Goal: Book appointment/travel/reservation

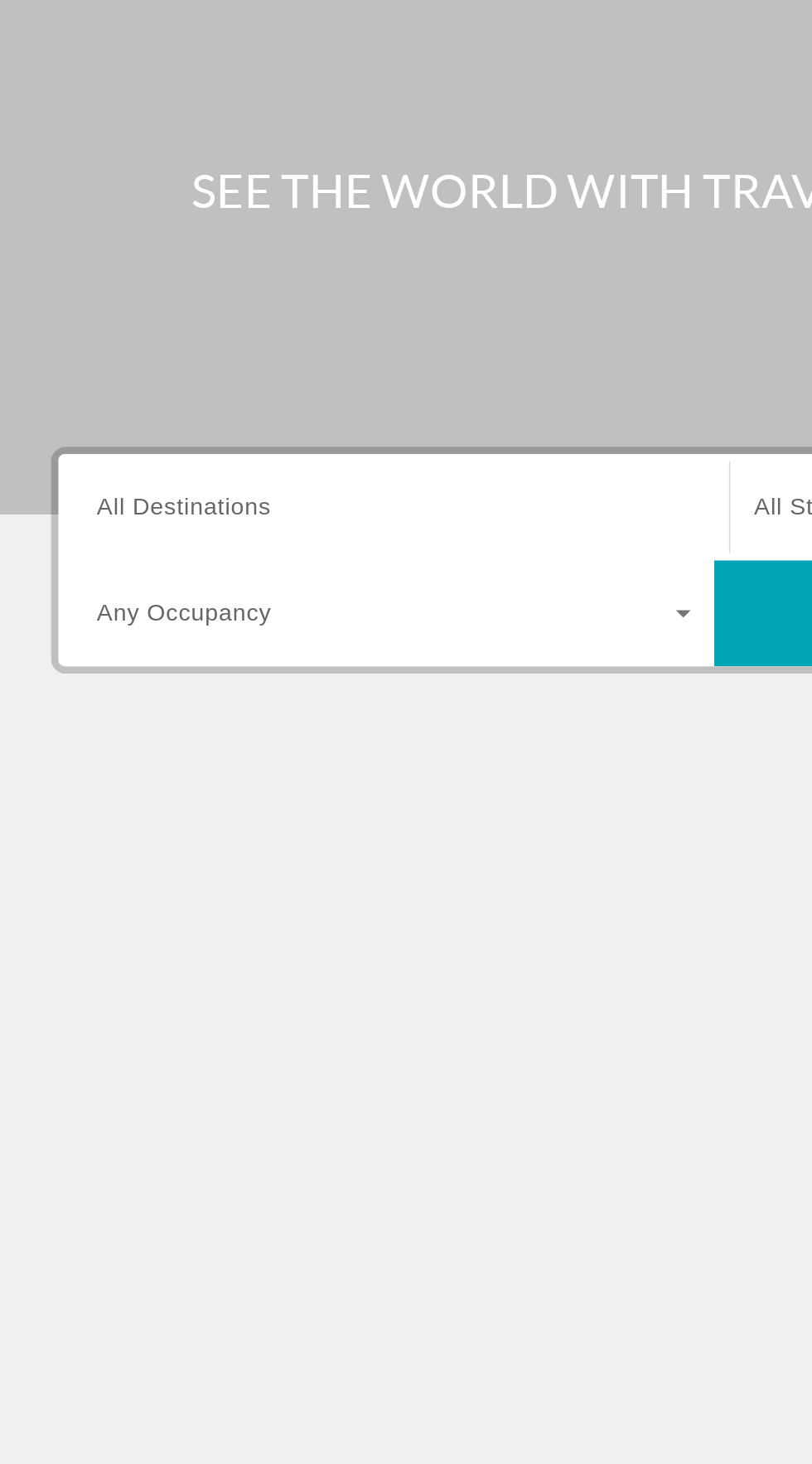
click at [247, 385] on input "Destination All Destinations" at bounding box center [225, 395] width 334 height 20
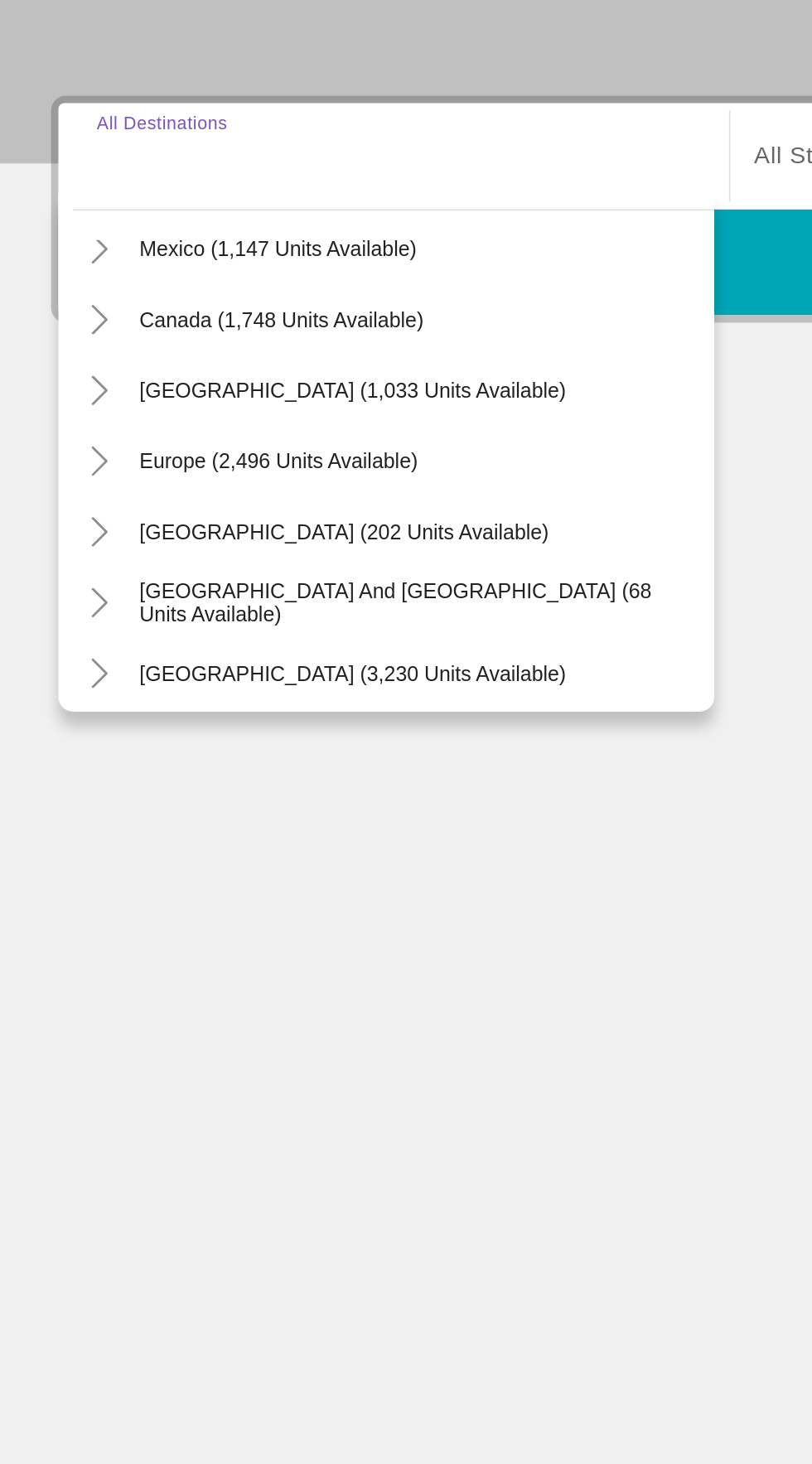
scroll to position [102, 0]
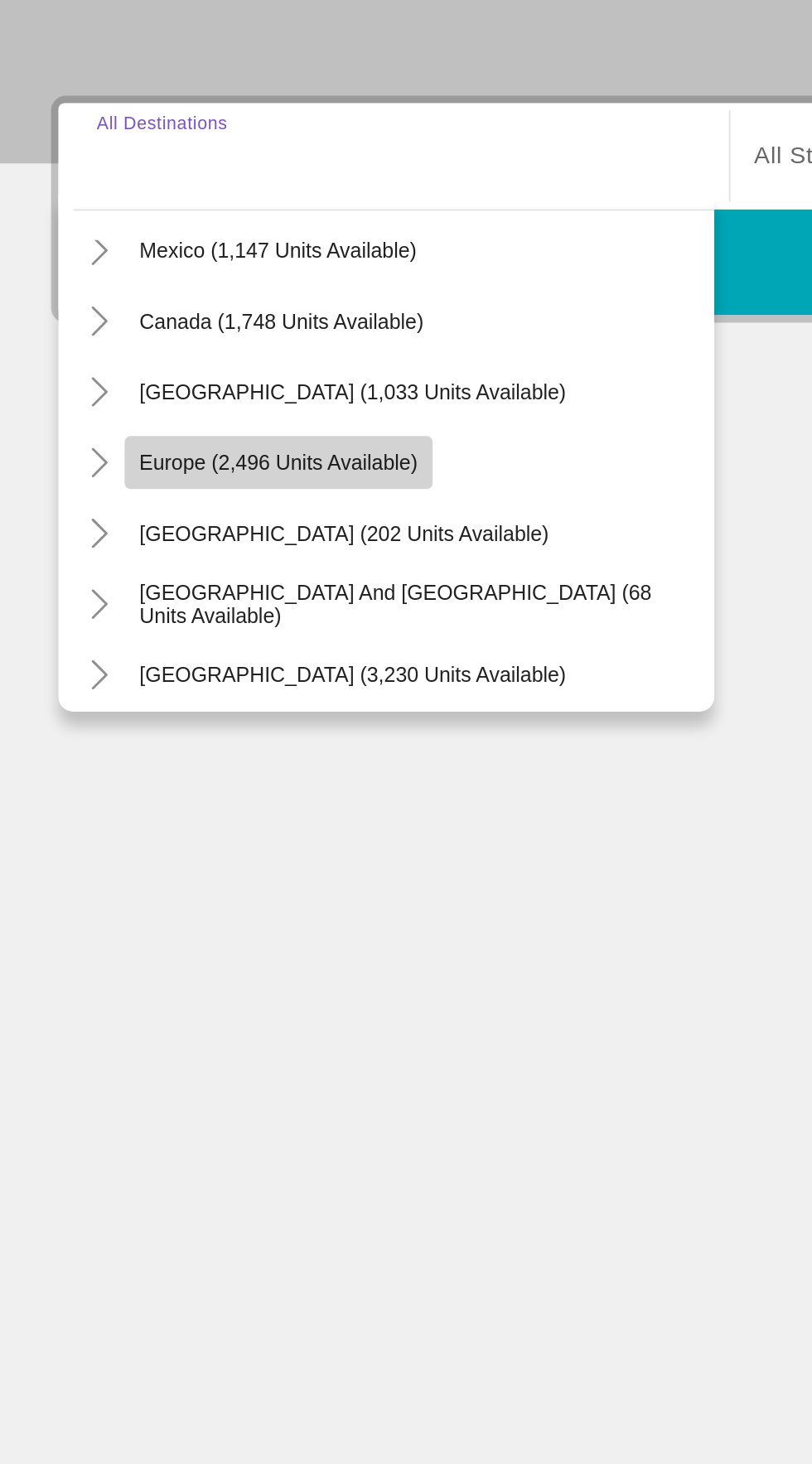
click at [206, 567] on span "Europe (2,496 units available)" at bounding box center [161, 565] width 156 height 13
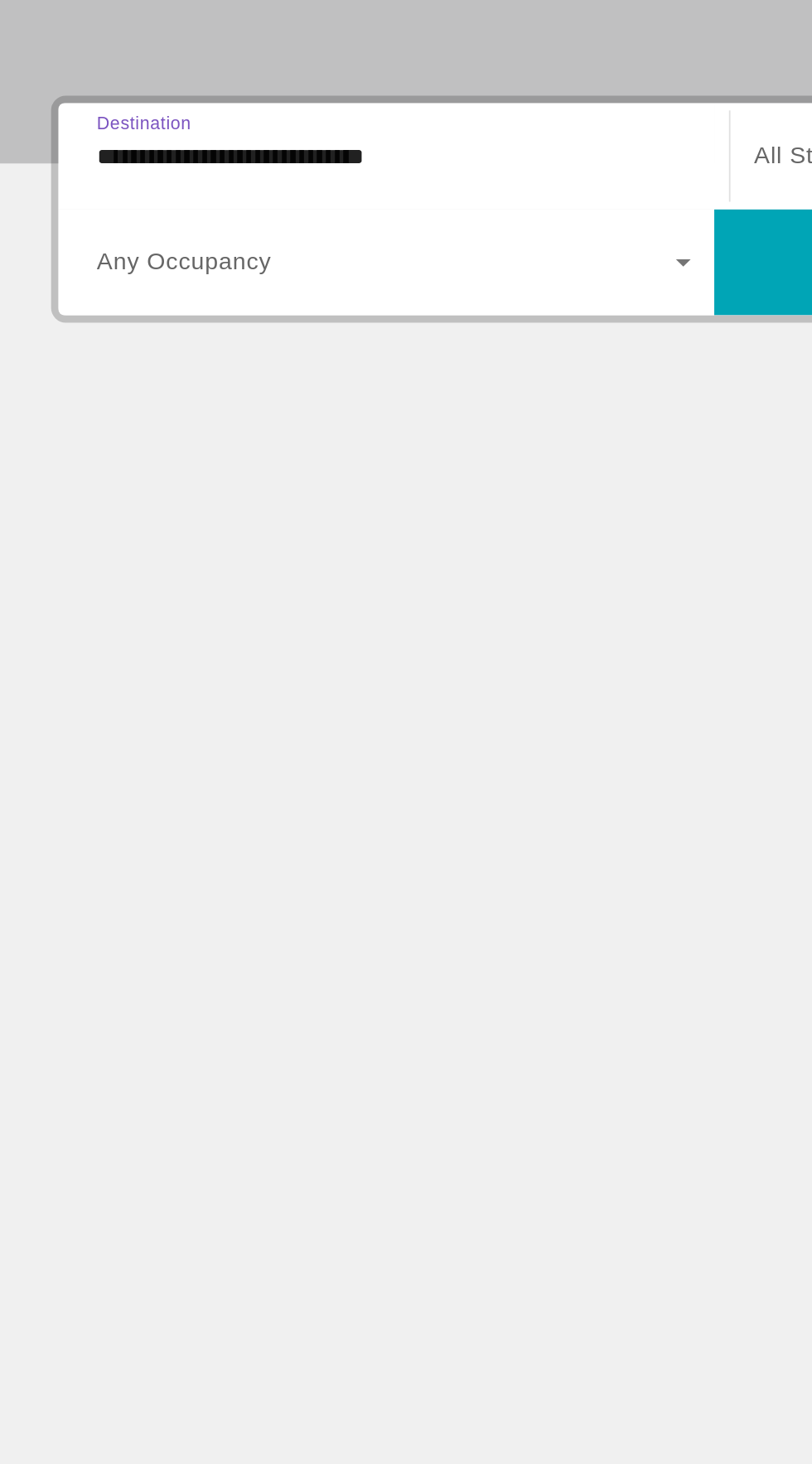
click at [298, 389] on input "**********" at bounding box center [225, 395] width 334 height 20
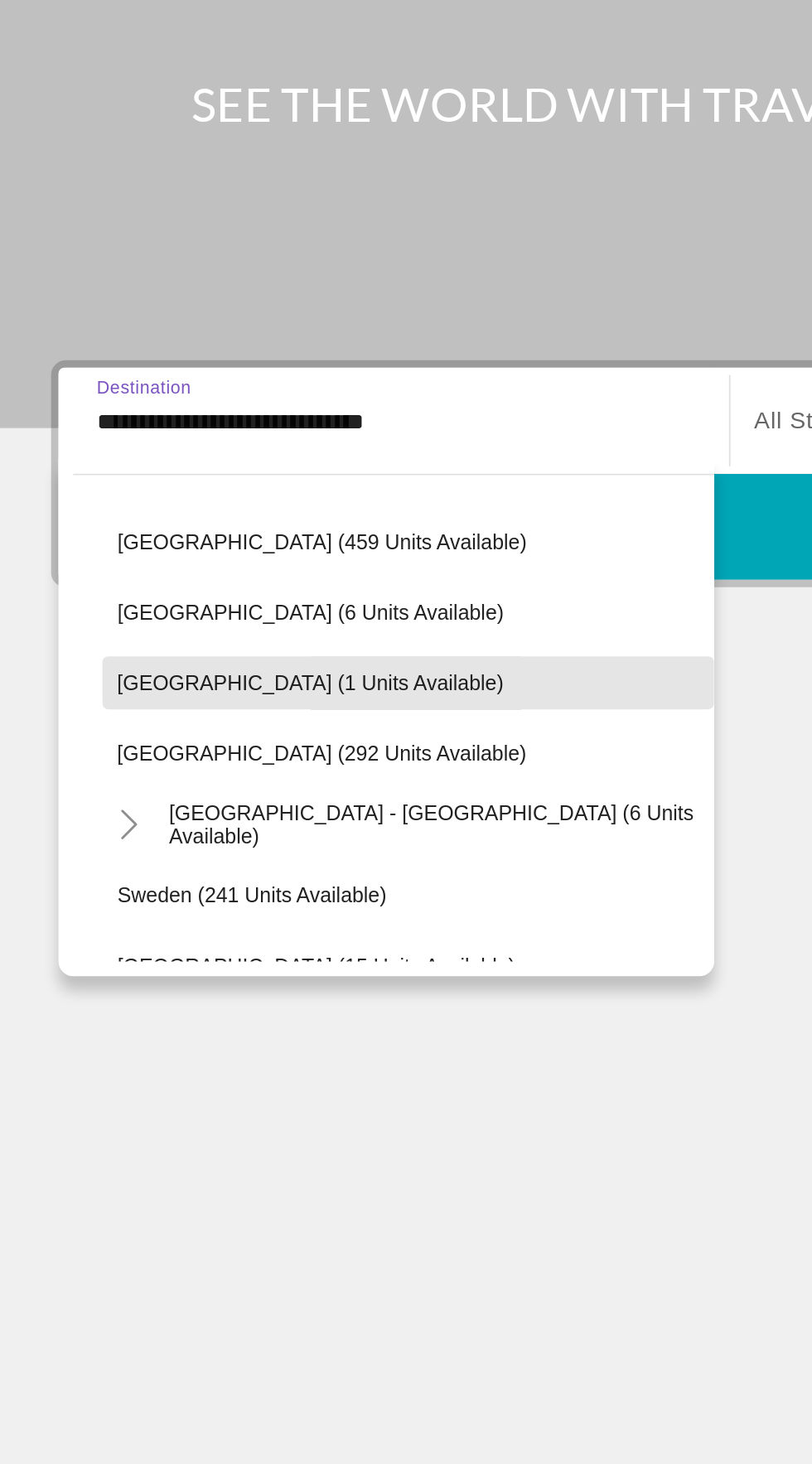
scroll to position [658, 0]
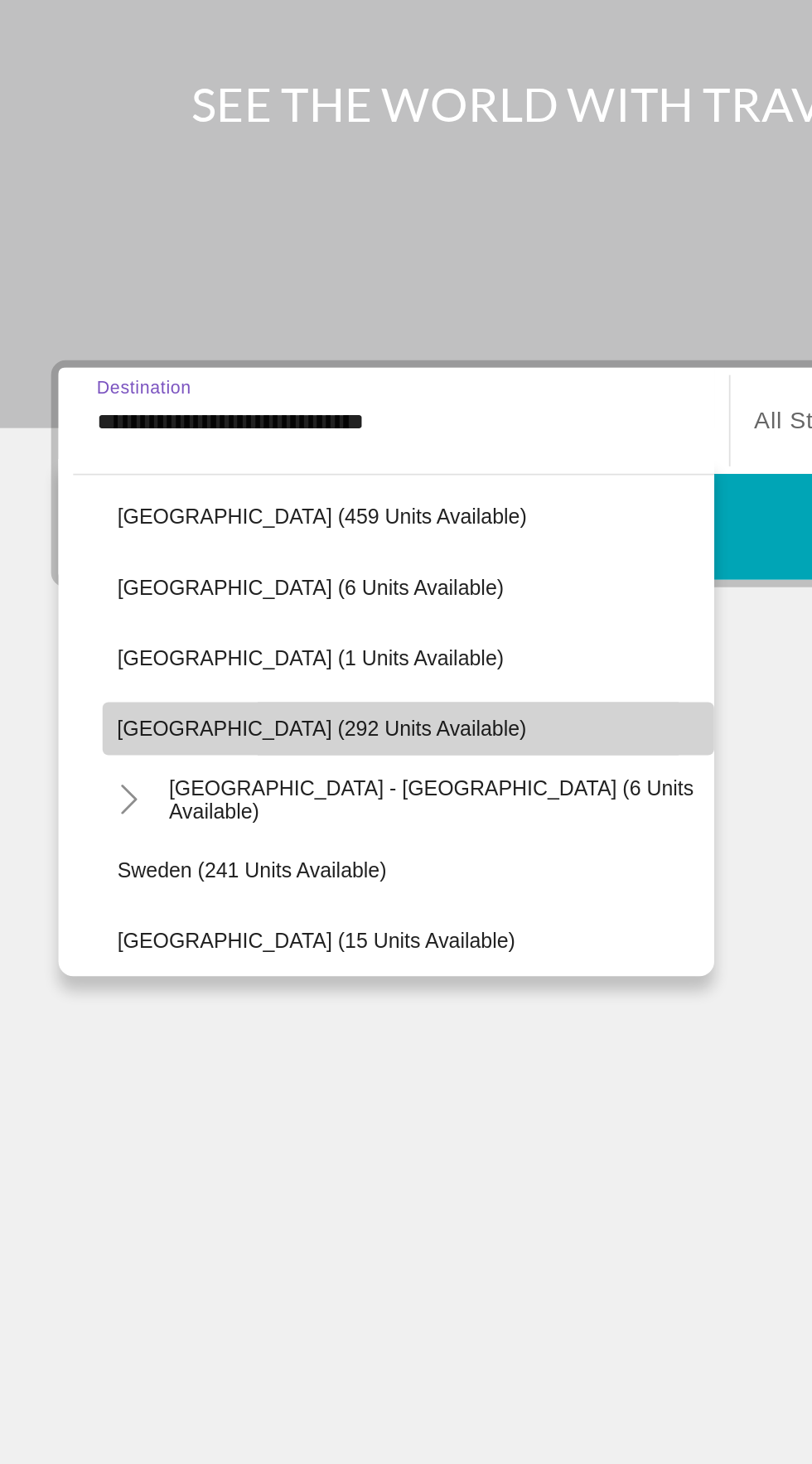
click at [159, 565] on span "[GEOGRAPHIC_DATA] (292 units available)" at bounding box center [185, 566] width 230 height 13
type input "**********"
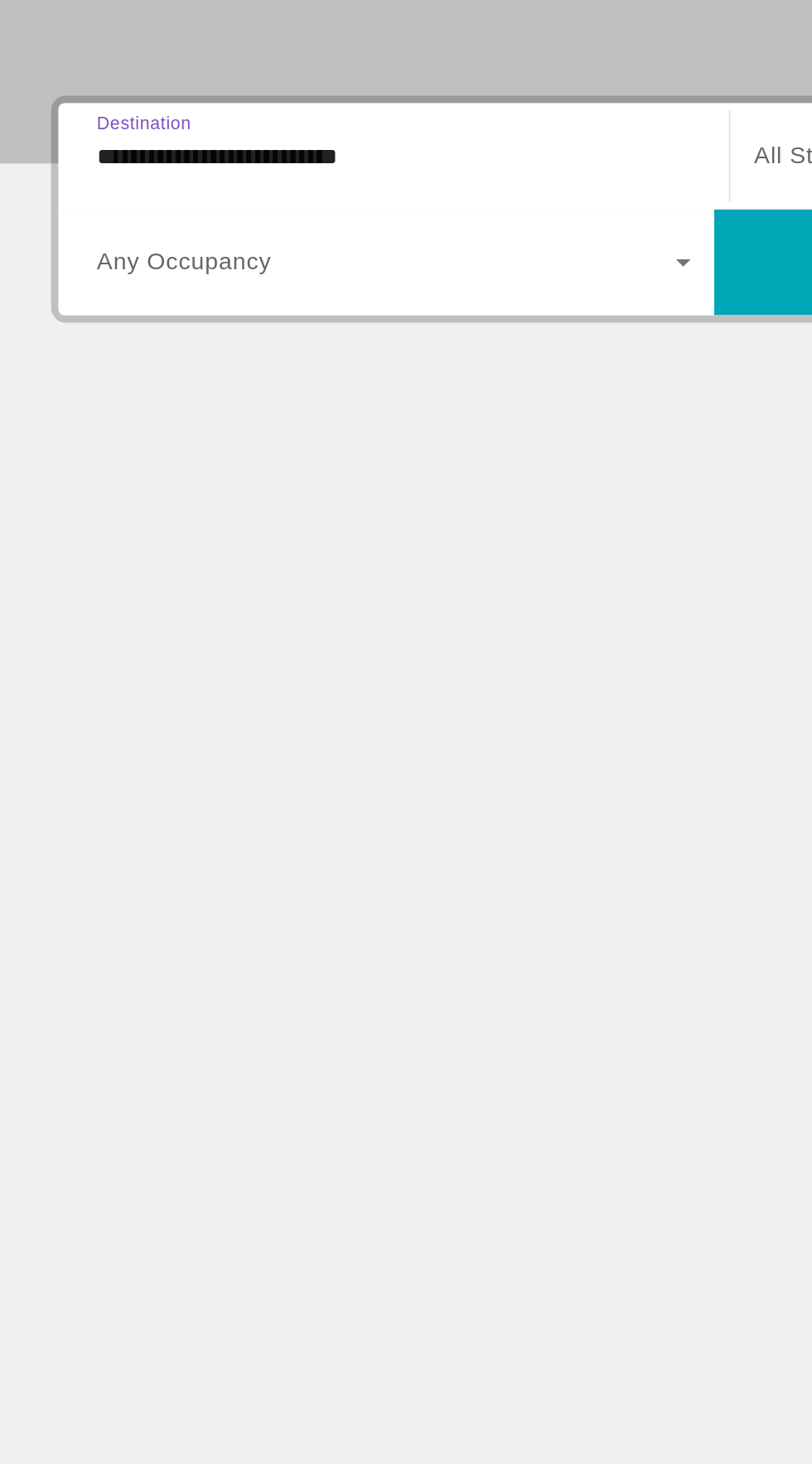
click at [333, 452] on span "Виджет поиска" at bounding box center [221, 453] width 325 height 20
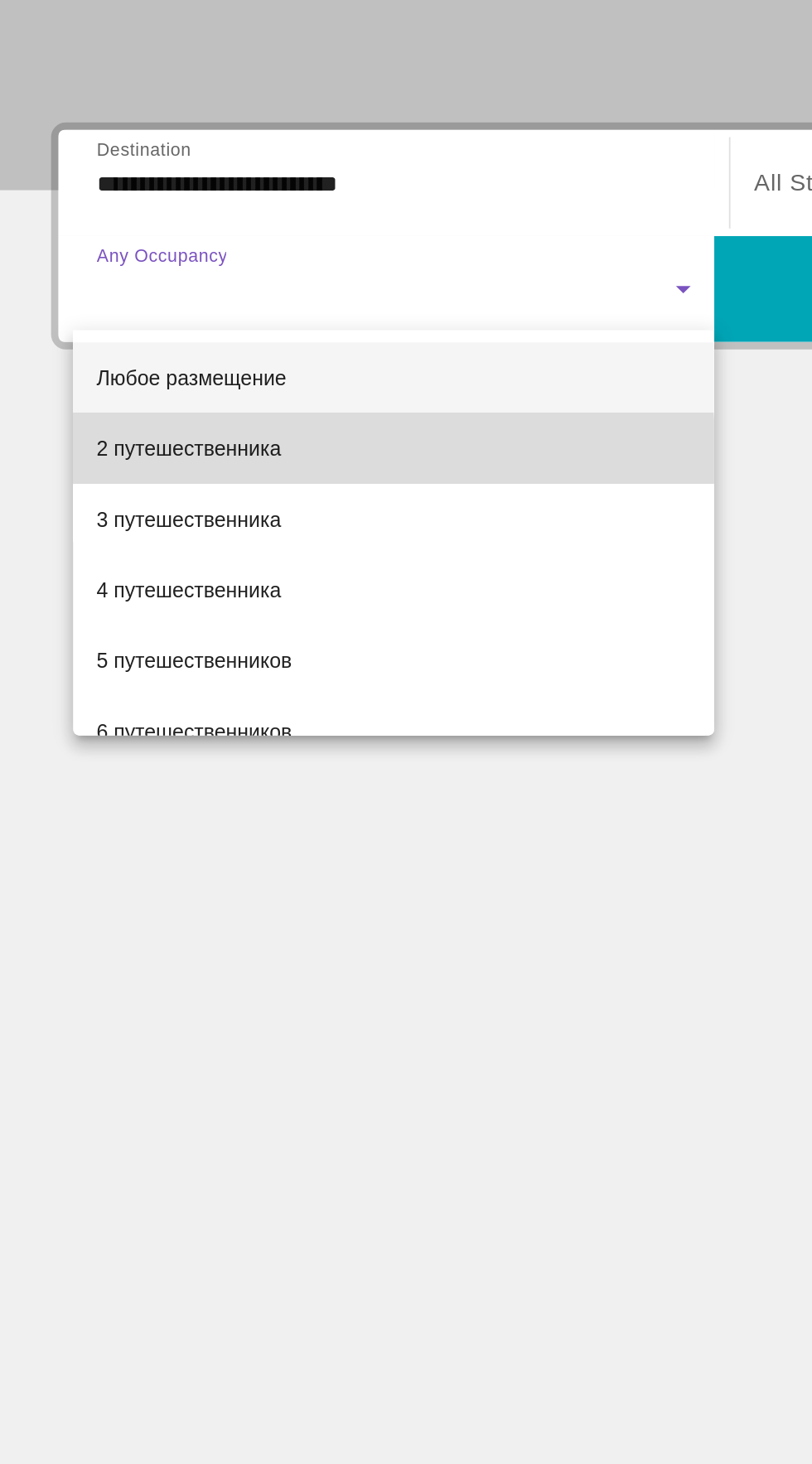
click at [156, 545] on font "2 путешественника" at bounding box center [110, 543] width 103 height 13
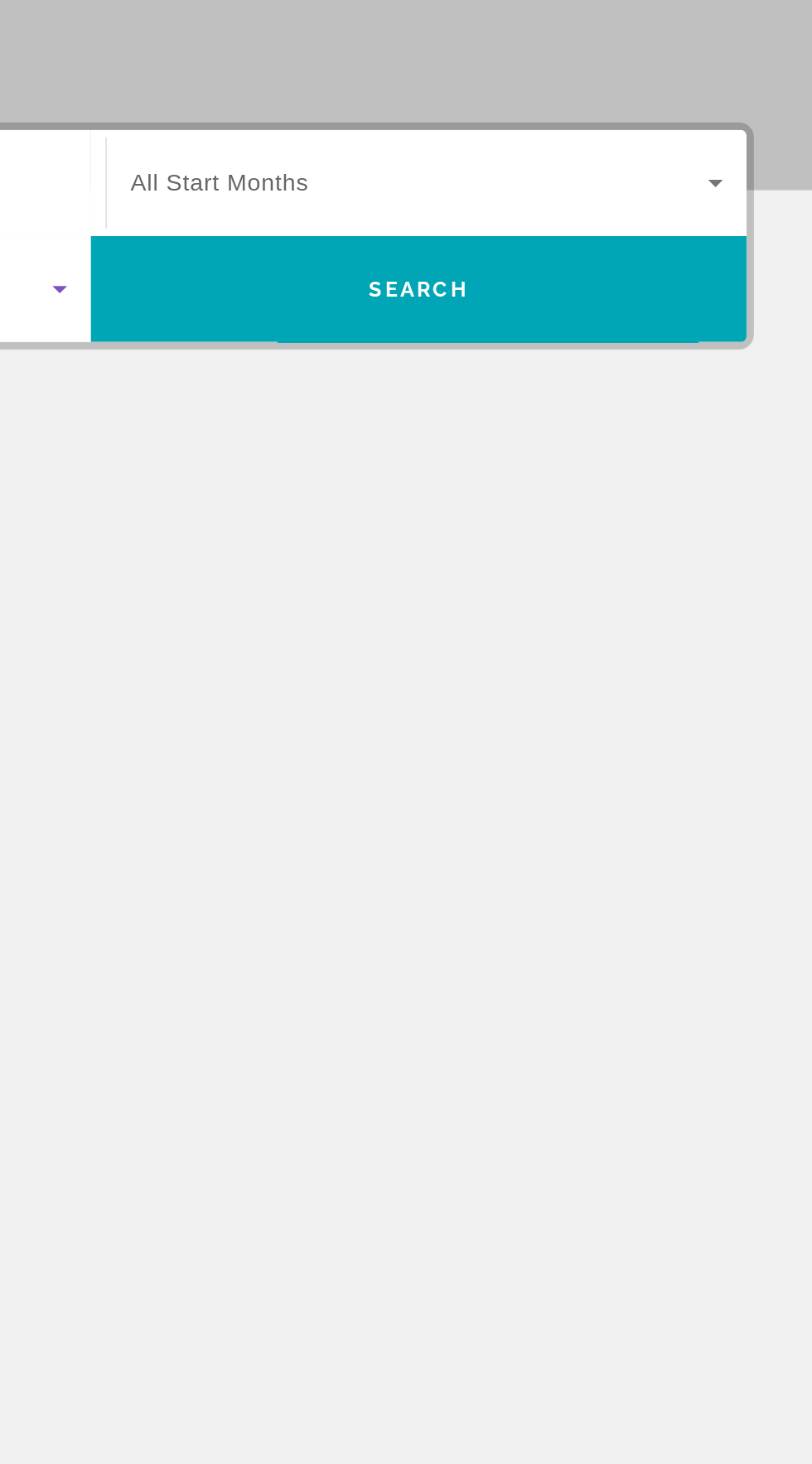
click at [683, 388] on span "Виджет поиска" at bounding box center [590, 394] width 324 height 20
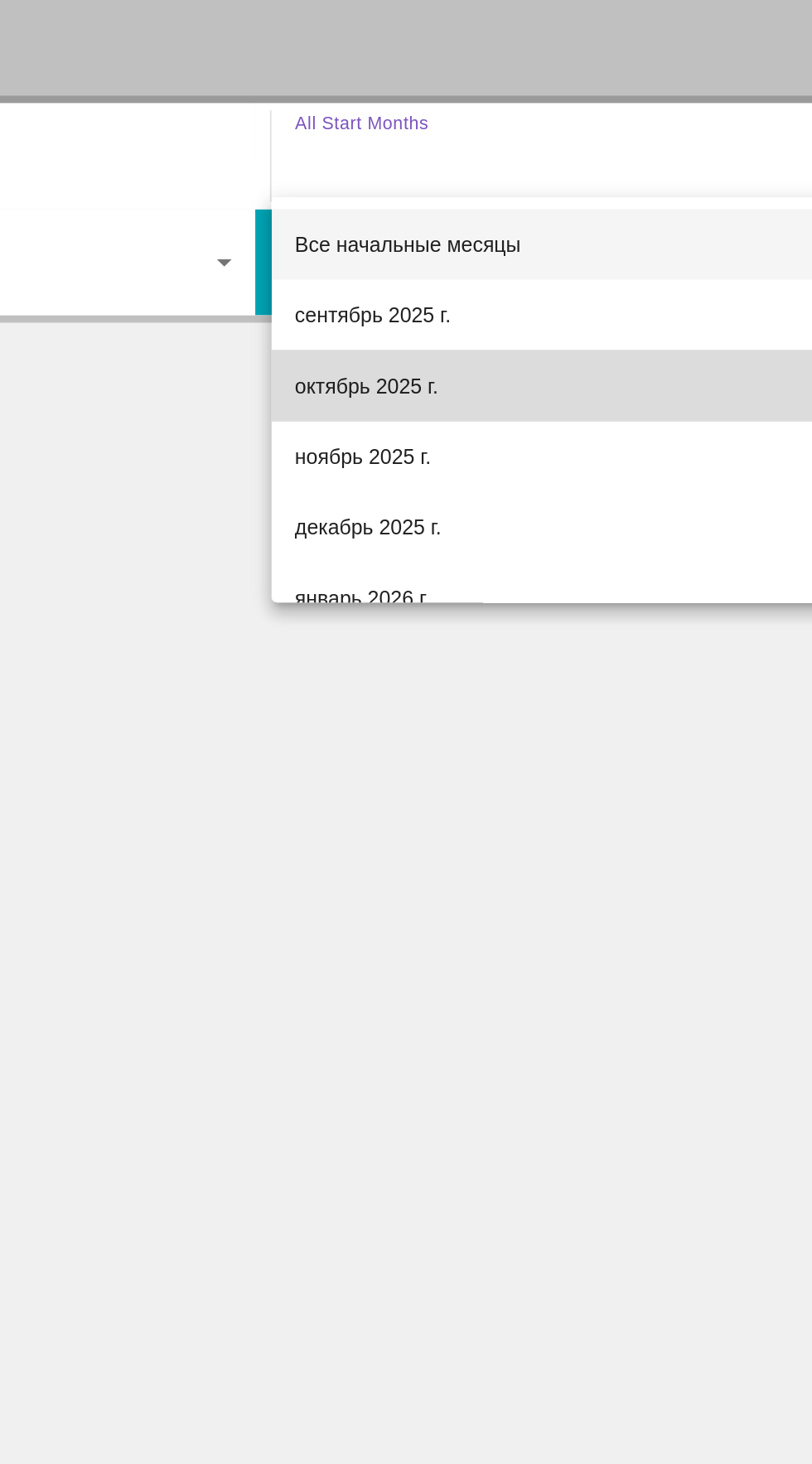
click at [465, 519] on font "октябрь 2025 г." at bounding box center [468, 522] width 80 height 13
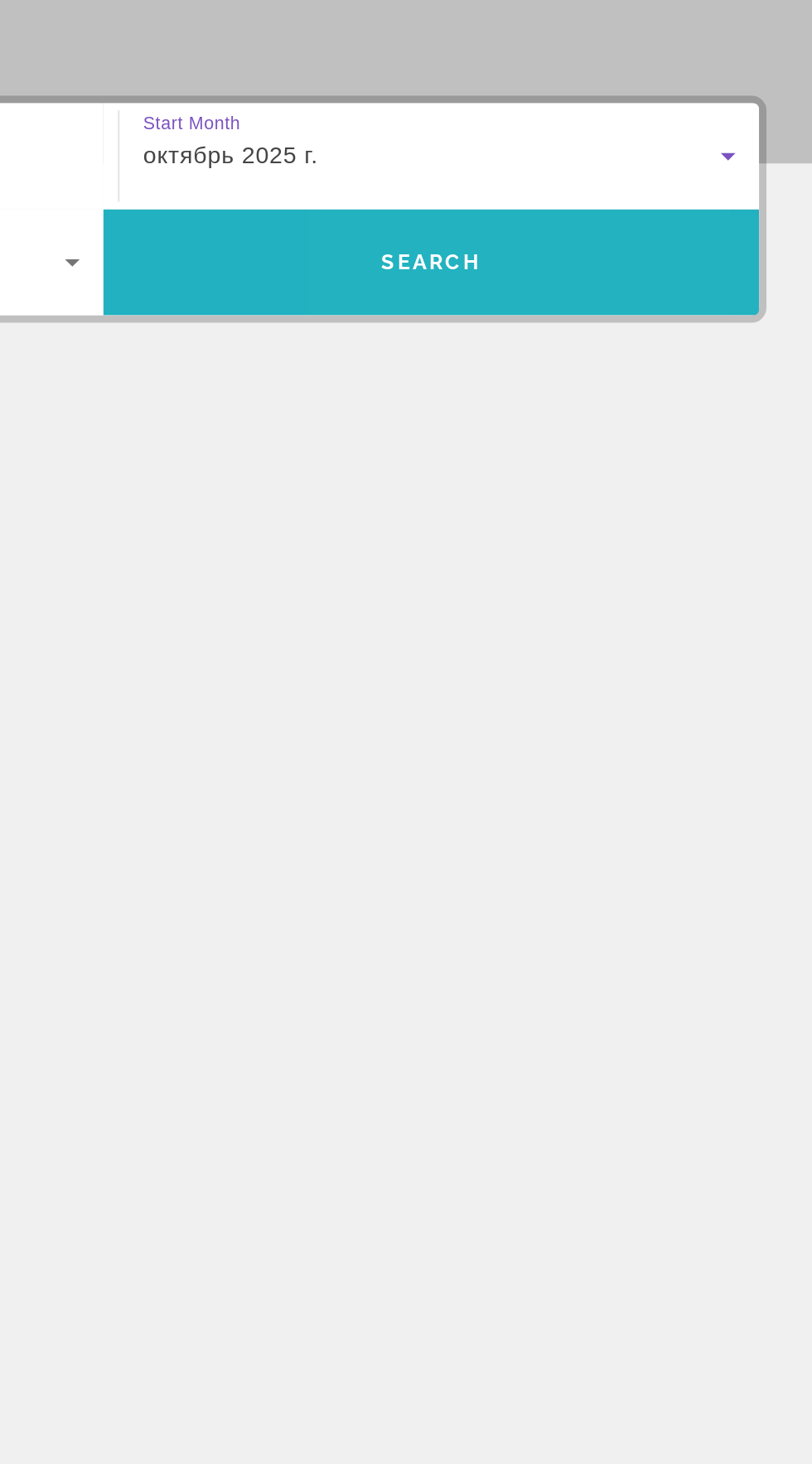
click at [655, 443] on span "Виджет поиска" at bounding box center [590, 453] width 368 height 40
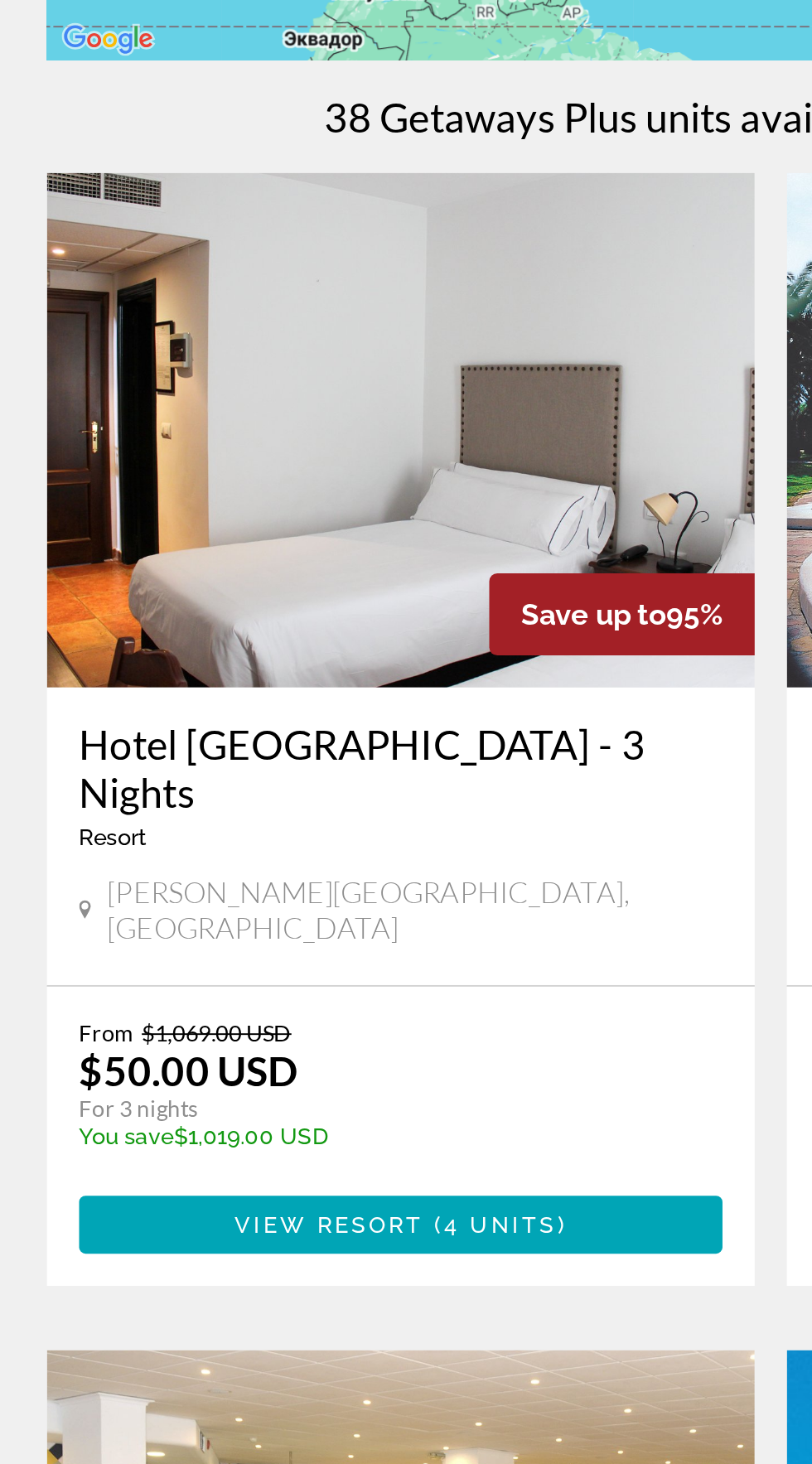
scroll to position [179, 0]
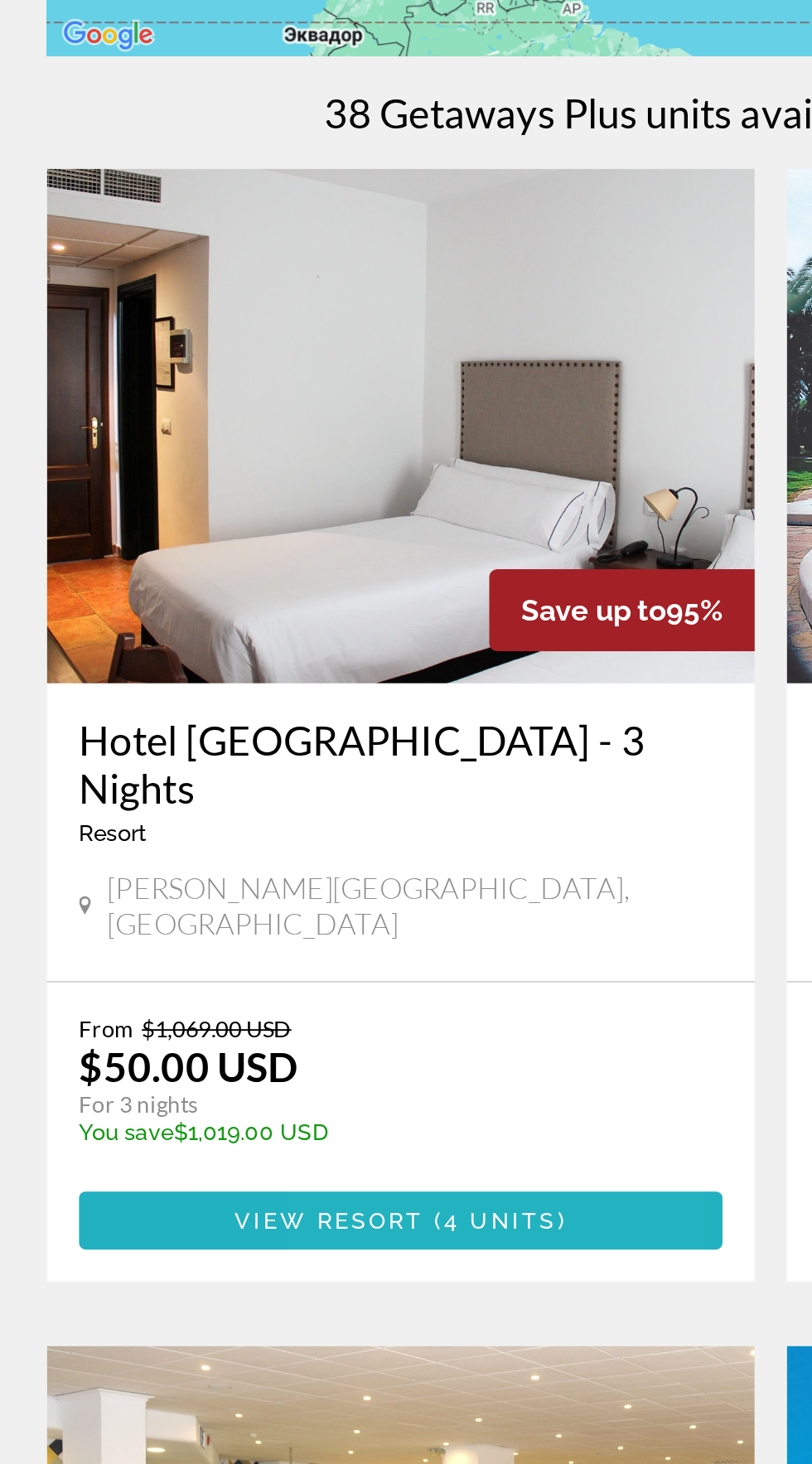
click at [249, 911] on span "4 units" at bounding box center [267, 918] width 58 height 13
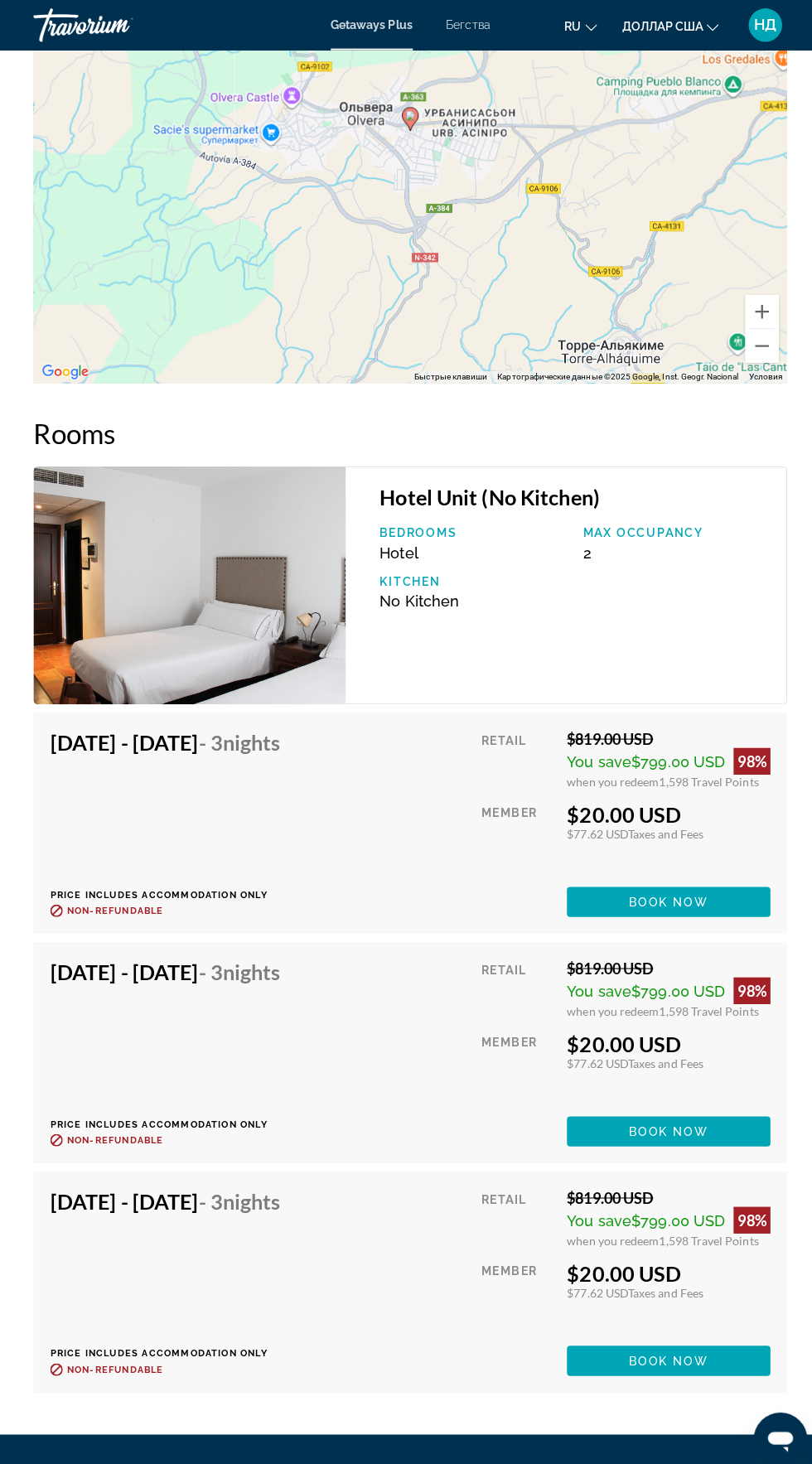
scroll to position [2494, 0]
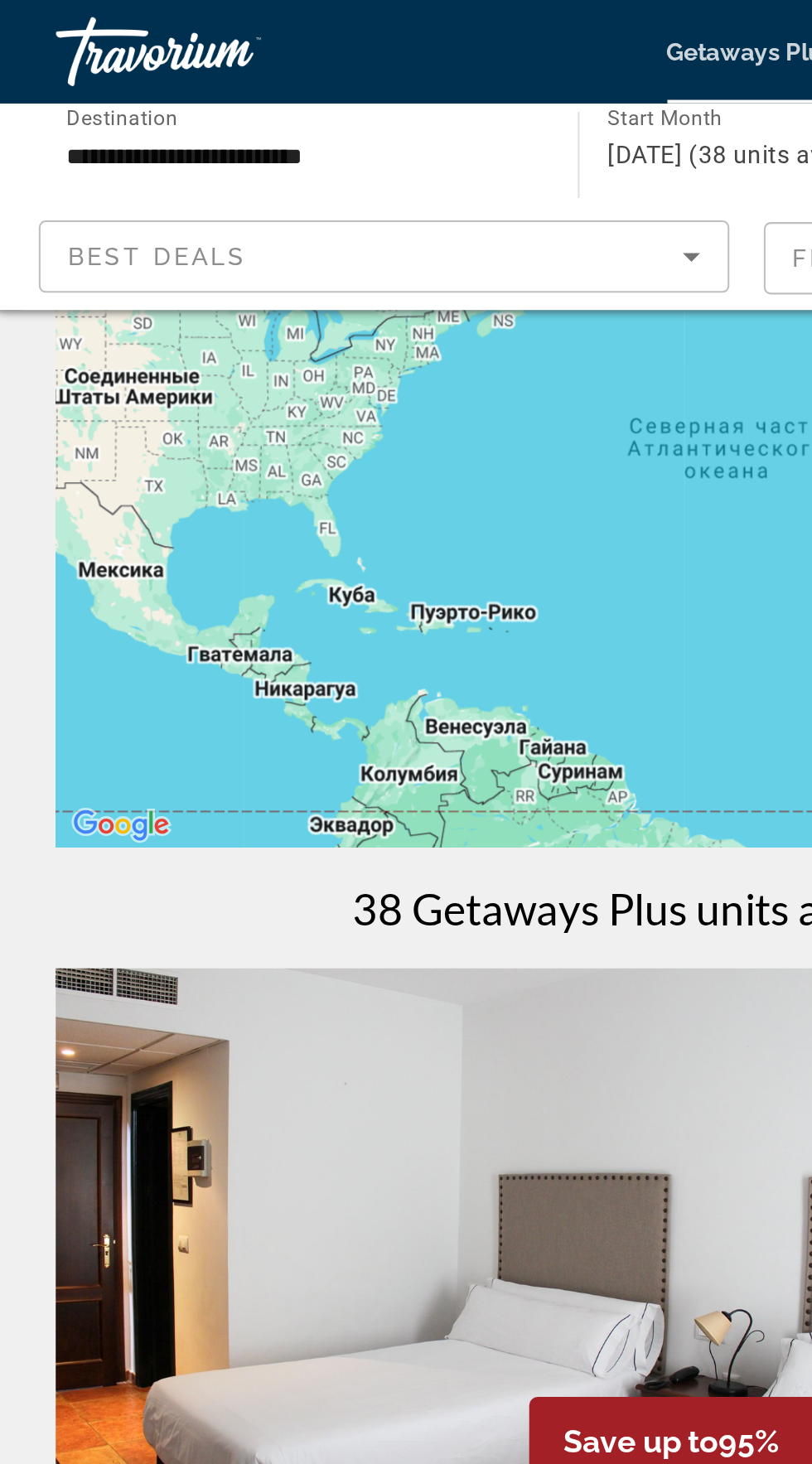
scroll to position [85, 0]
